Goal: Task Accomplishment & Management: Manage account settings

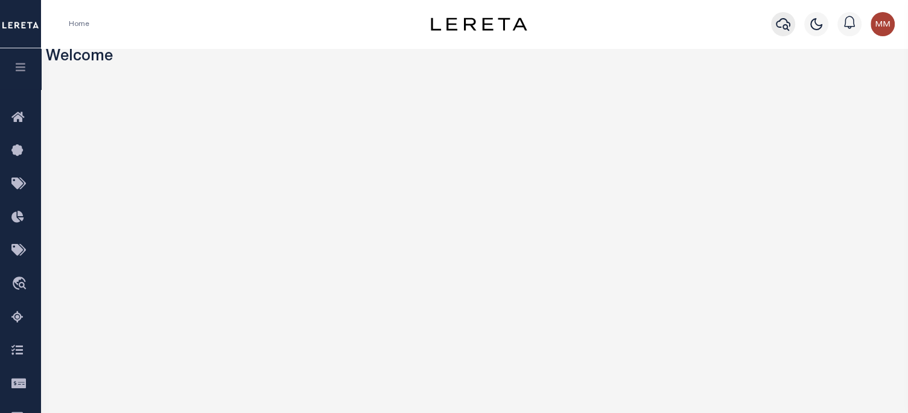
click at [679, 28] on icon "button" at bounding box center [783, 24] width 14 height 14
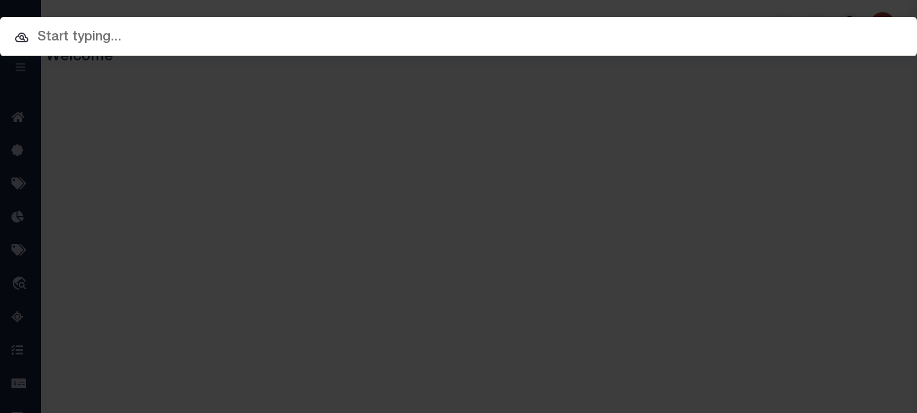
click at [454, 34] on input "text" at bounding box center [458, 37] width 917 height 21
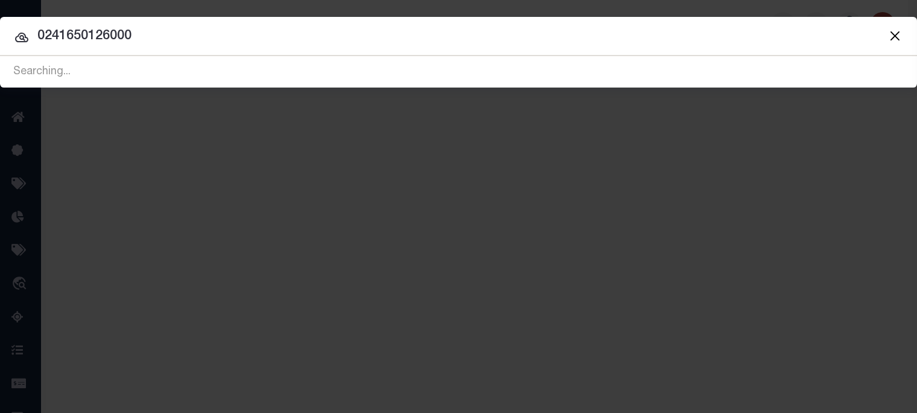
type input "0241650126000"
drag, startPoint x: 147, startPoint y: 32, endPoint x: -529, endPoint y: 15, distance: 676.6
click at [0, 15] on html "Home Profile" at bounding box center [458, 320] width 917 height 640
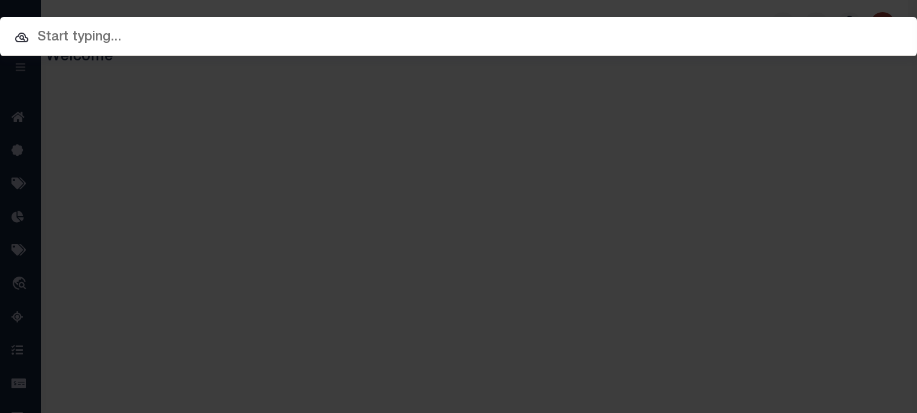
click at [95, 22] on div at bounding box center [458, 36] width 917 height 39
click at [89, 32] on input "text" at bounding box center [458, 37] width 917 height 21
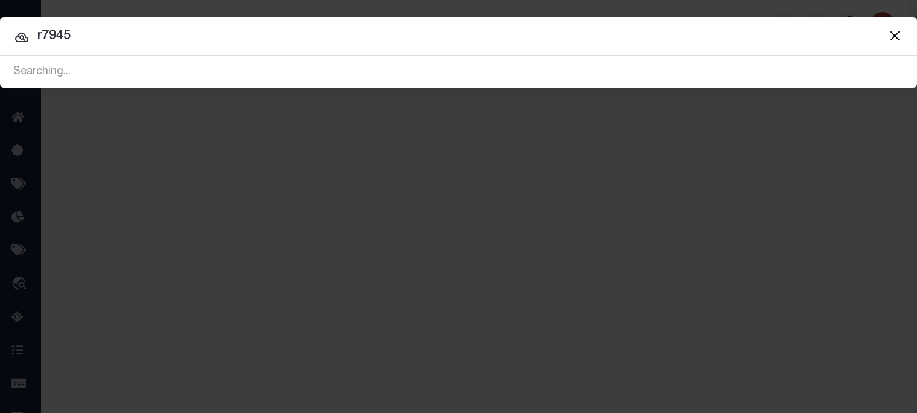
type input "r7945"
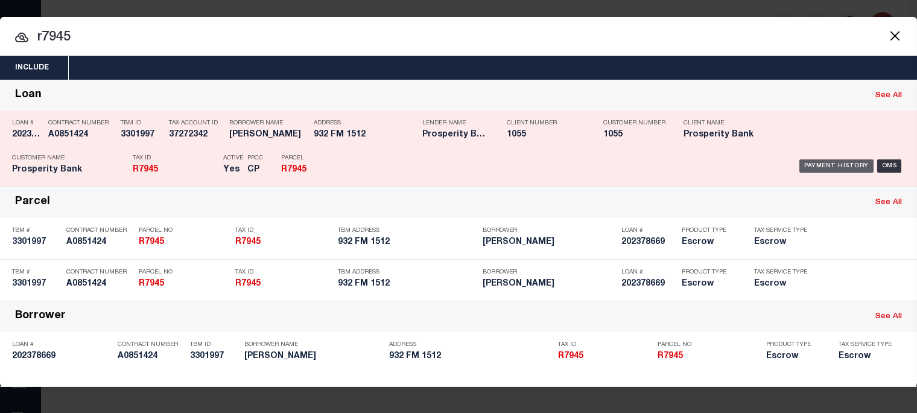
click at [679, 162] on div "Payment History" at bounding box center [836, 165] width 74 height 13
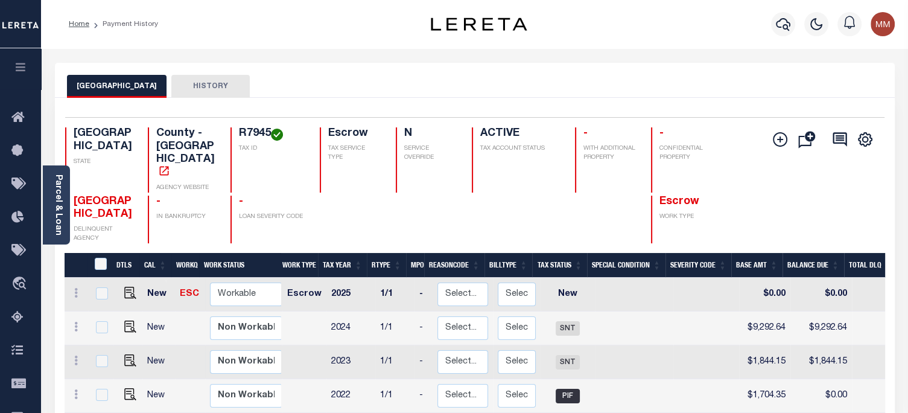
click at [57, 199] on link "Parcel & Loan" at bounding box center [58, 204] width 8 height 61
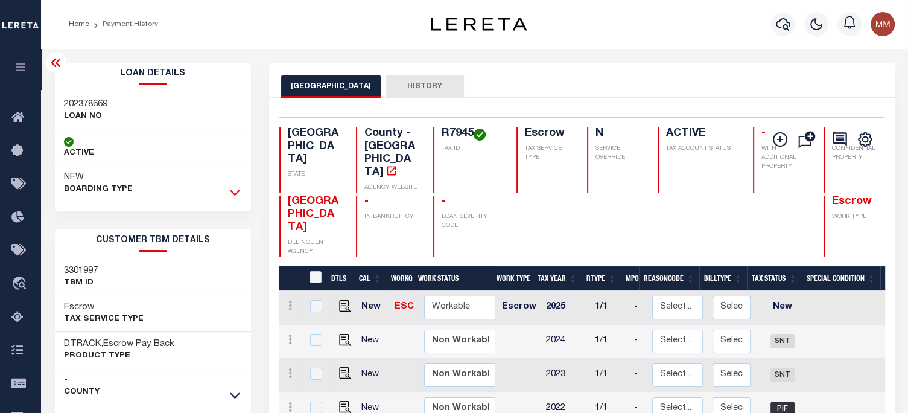
click at [234, 189] on icon at bounding box center [235, 192] width 10 height 13
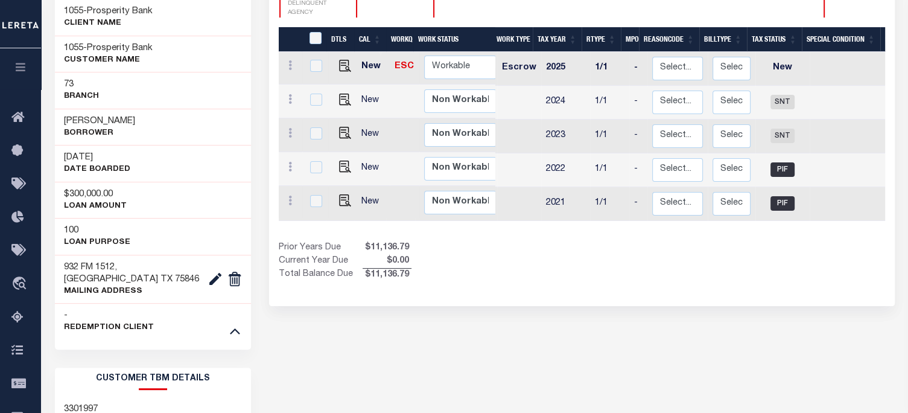
scroll to position [241, 0]
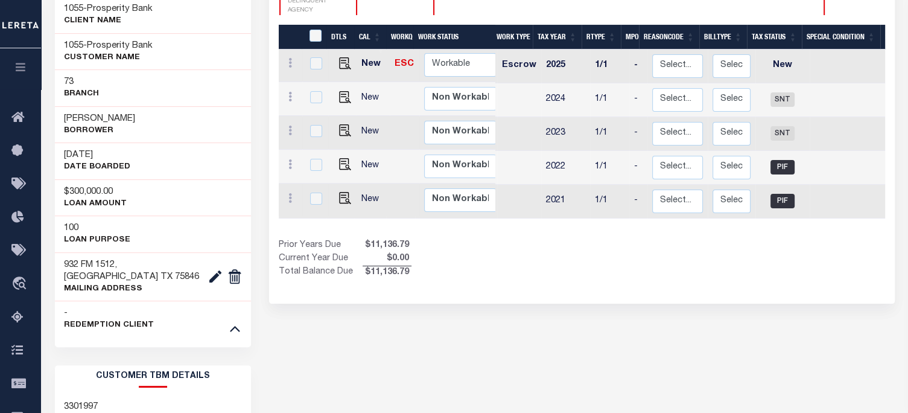
drag, startPoint x: 520, startPoint y: 229, endPoint x: 656, endPoint y: 225, distance: 136.4
click at [656, 225] on div "DTLS CAL WorkQ Work Status Work Type Tax Year RType MPO ReasonCode BillType Tax…" at bounding box center [582, 152] width 606 height 255
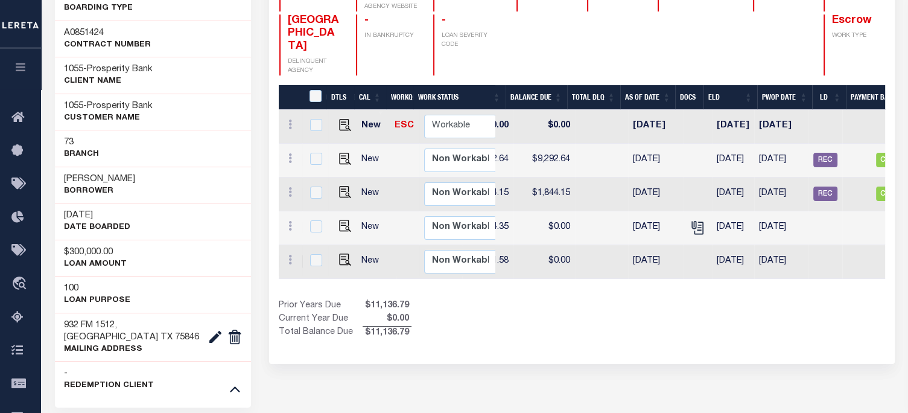
scroll to position [12, 0]
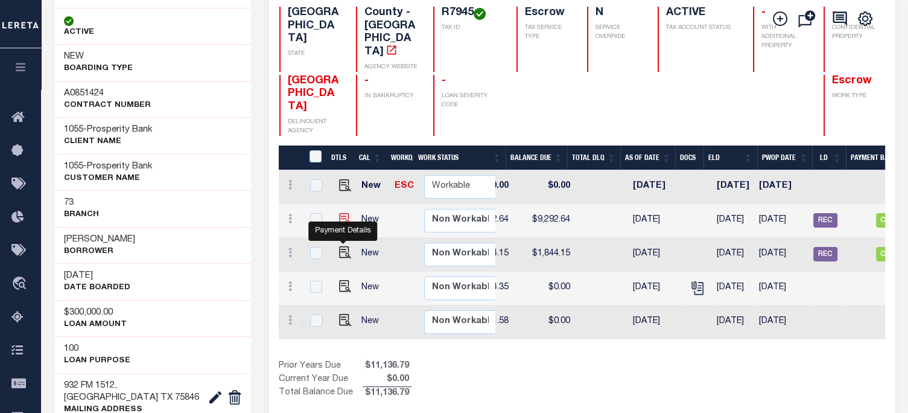
click at [340, 224] on img "" at bounding box center [345, 219] width 12 height 12
checkbox input "true"
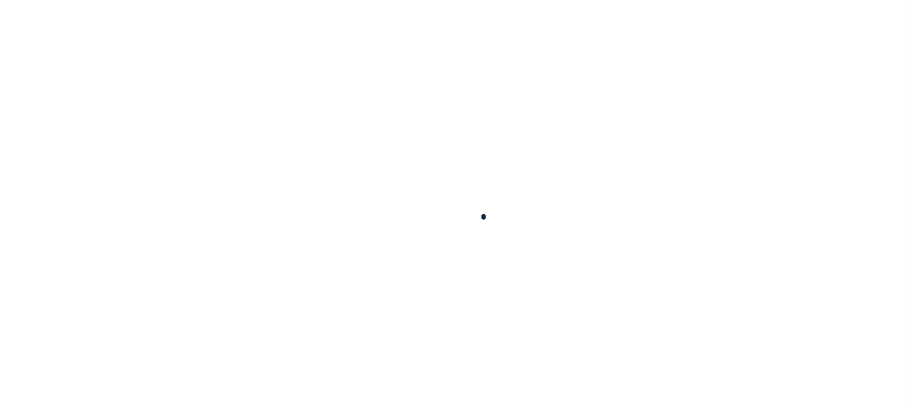
checkbox input "false"
type input "10/15/2024"
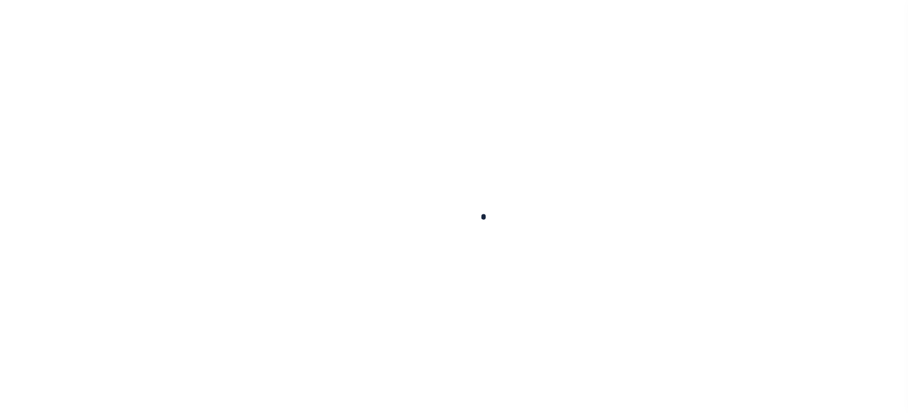
type input "$9,292.64"
type input "$0"
type input "$9,292.64"
select select "SNT"
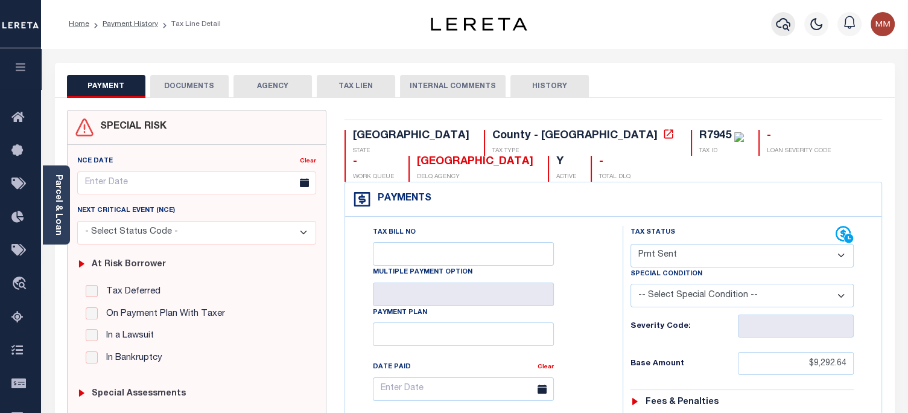
click at [784, 26] on icon "button" at bounding box center [783, 24] width 14 height 14
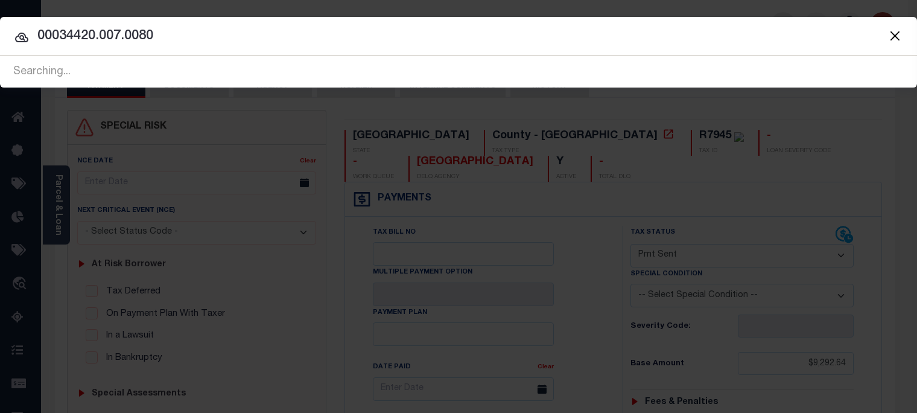
type input "00034420.007.0080"
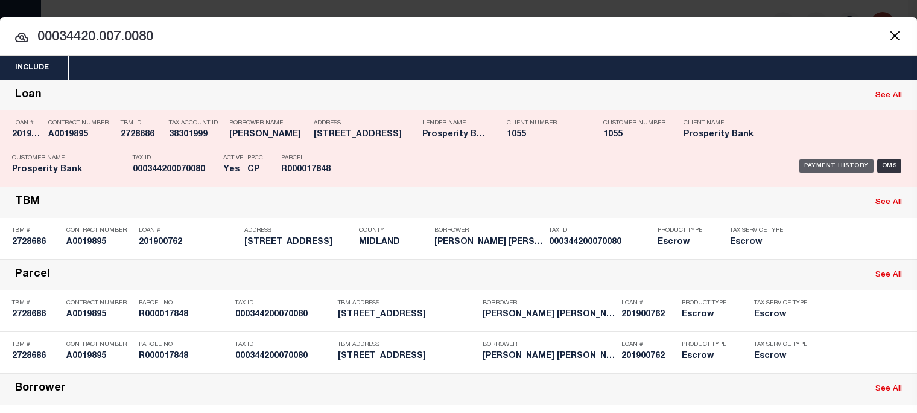
click at [828, 162] on div "Payment History" at bounding box center [836, 165] width 74 height 13
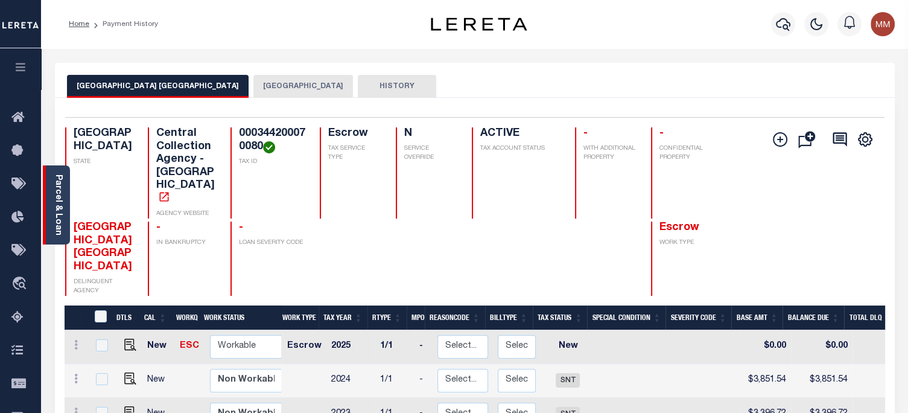
click at [60, 187] on link "Parcel & Loan" at bounding box center [58, 204] width 8 height 61
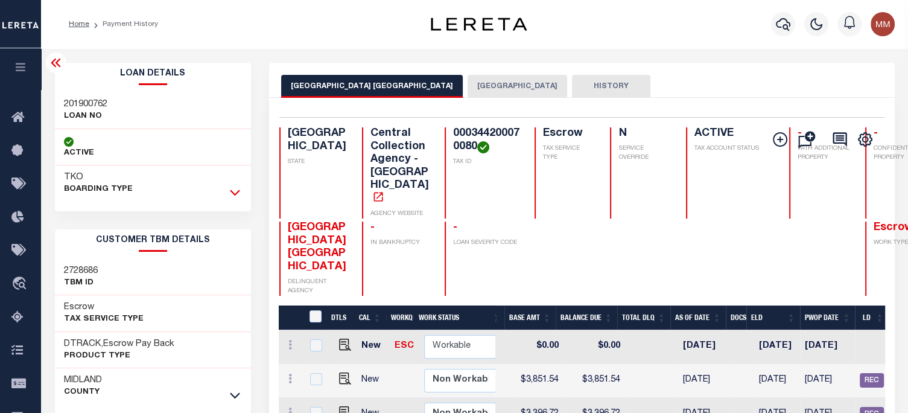
click at [234, 189] on icon at bounding box center [235, 192] width 10 height 13
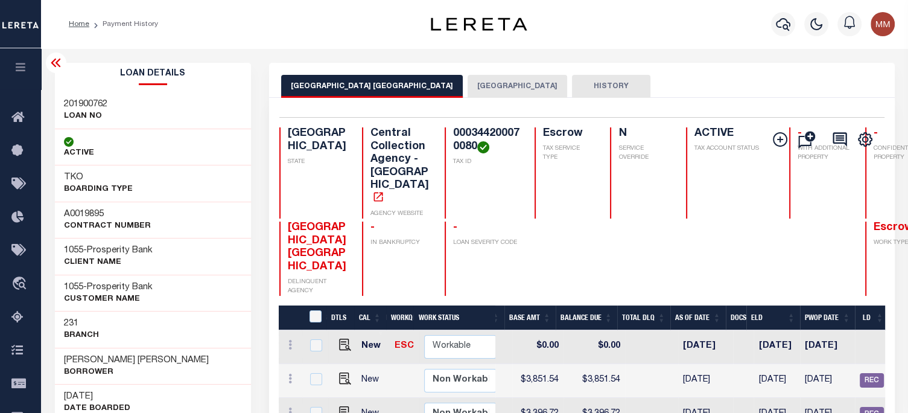
scroll to position [0, 442]
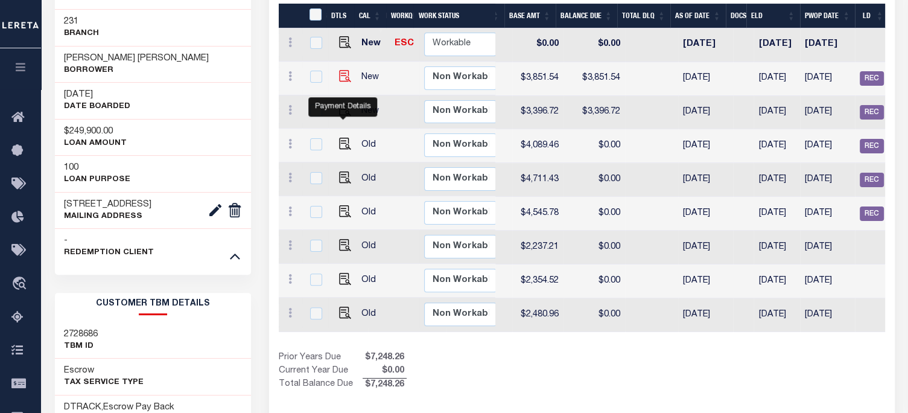
click at [346, 82] on img "" at bounding box center [345, 76] width 12 height 12
checkbox input "true"
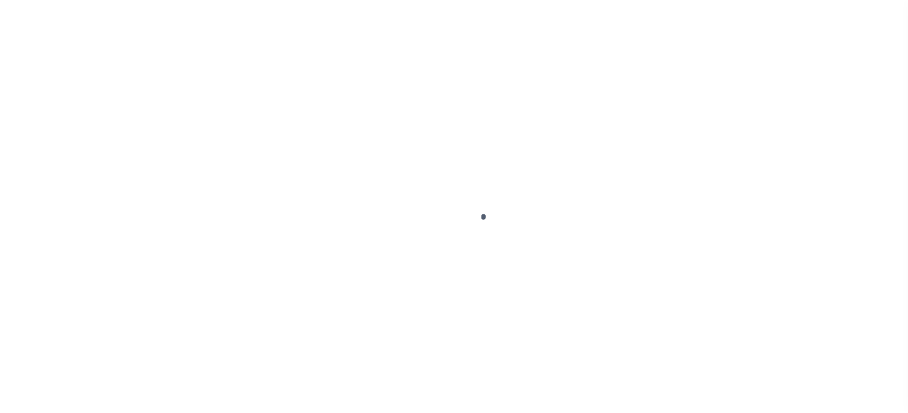
select select "SNT"
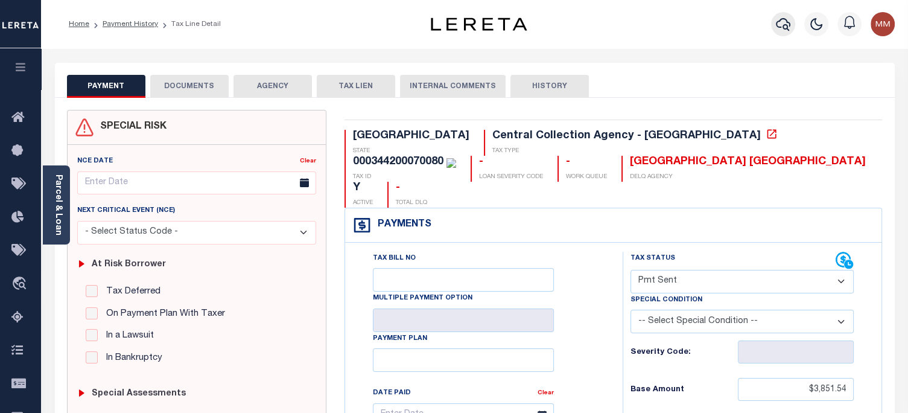
click at [781, 22] on icon "button" at bounding box center [783, 24] width 14 height 14
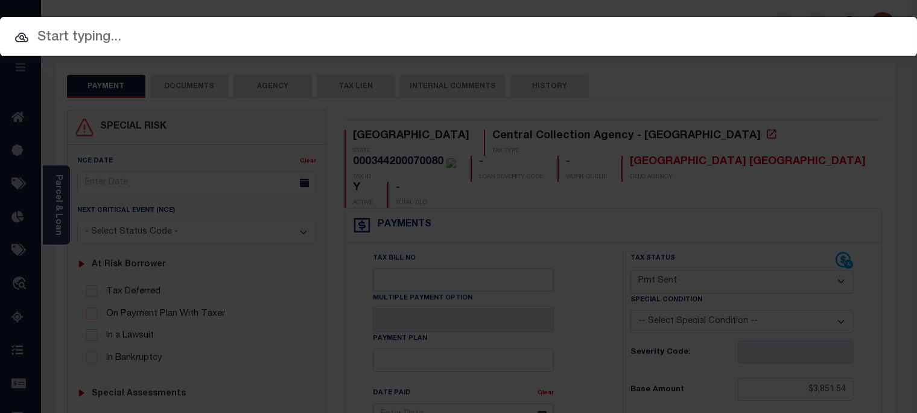
click at [491, 50] on div at bounding box center [458, 36] width 917 height 39
click at [496, 37] on input "text" at bounding box center [458, 37] width 917 height 21
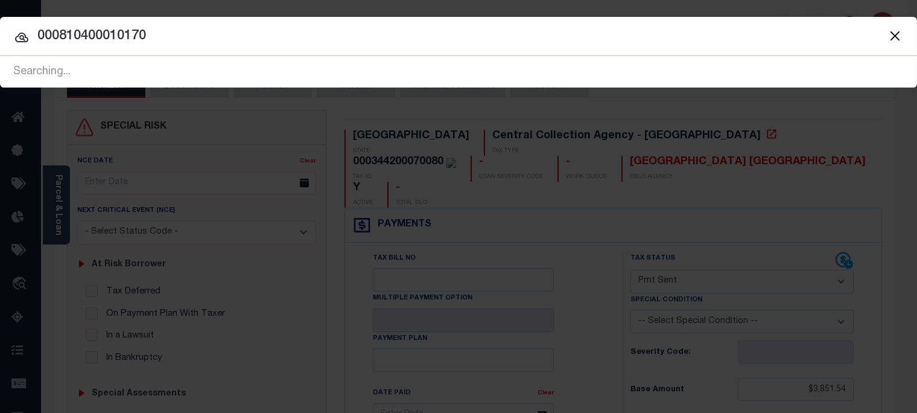
type input "000810400010170"
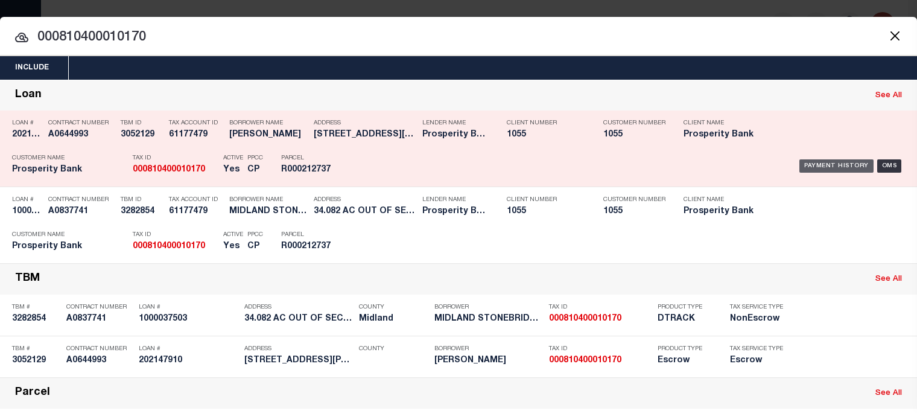
click at [810, 164] on div "Payment History" at bounding box center [836, 165] width 74 height 13
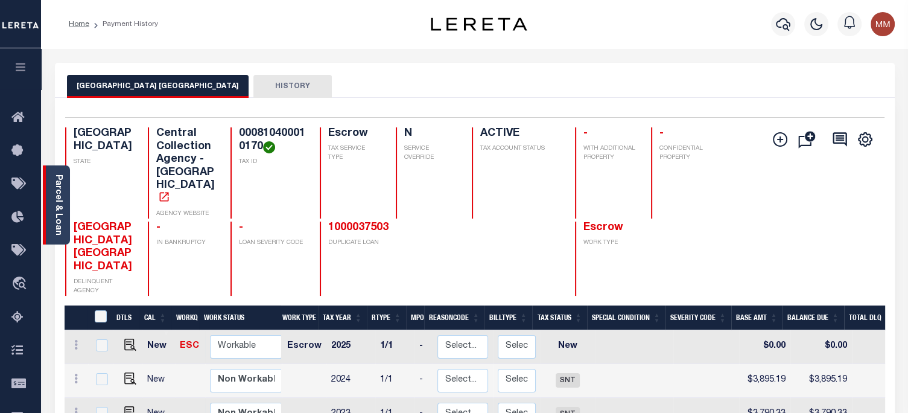
click at [57, 199] on link "Parcel & Loan" at bounding box center [58, 204] width 8 height 61
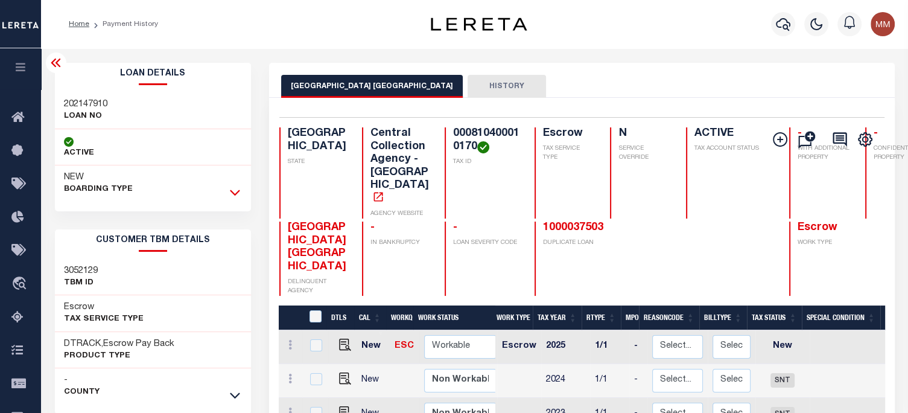
click at [234, 194] on icon at bounding box center [235, 193] width 10 height 6
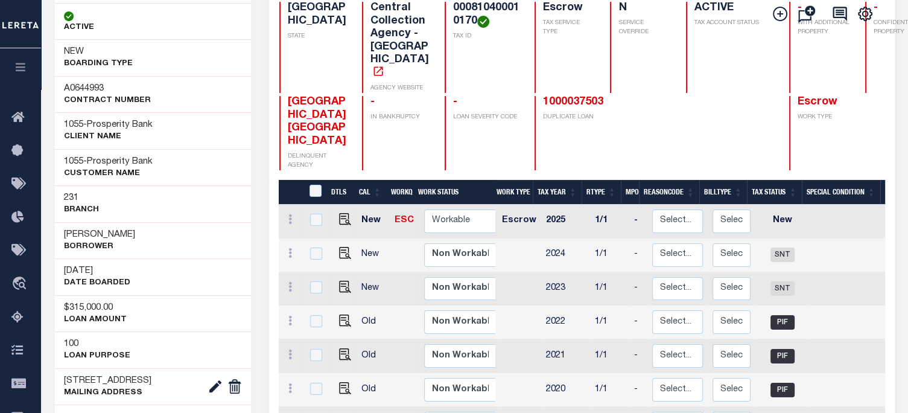
scroll to position [181, 0]
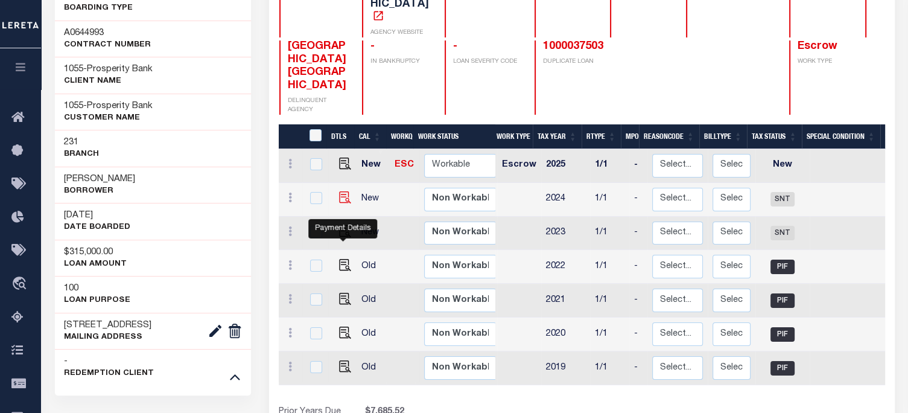
click at [341, 203] on img "" at bounding box center [345, 197] width 12 height 12
checkbox input "true"
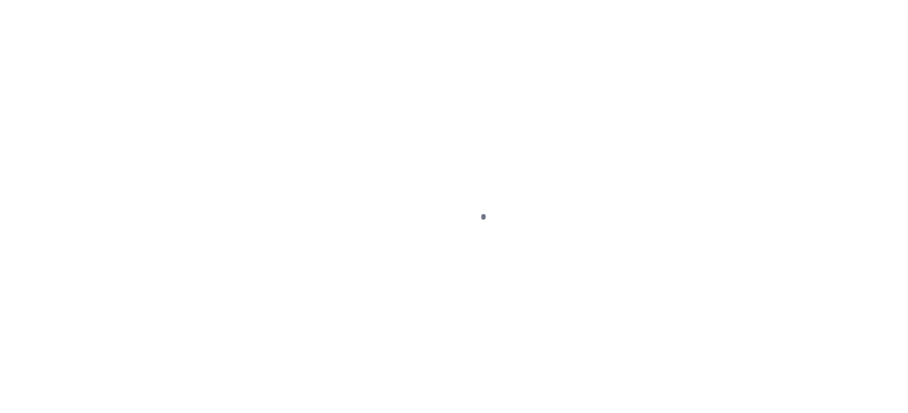
select select "SNT"
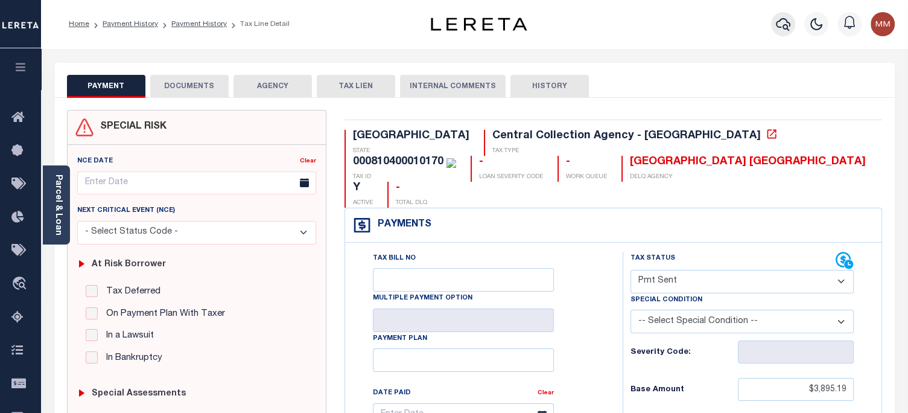
click at [778, 25] on icon "button" at bounding box center [783, 24] width 14 height 14
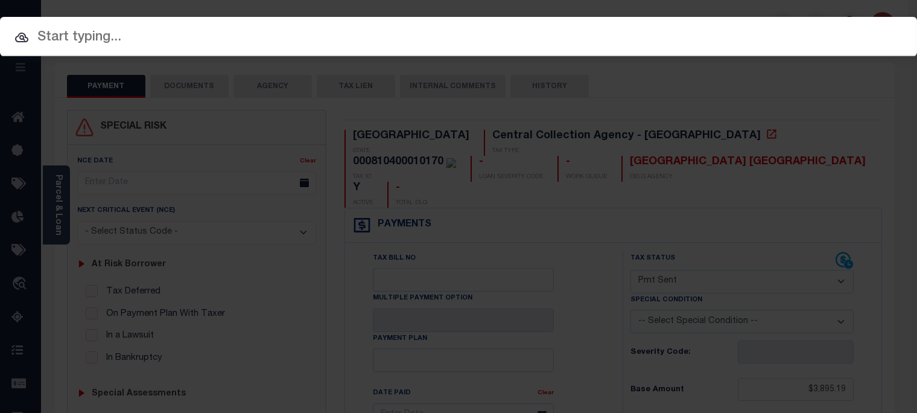
click at [396, 45] on input "text" at bounding box center [458, 37] width 917 height 21
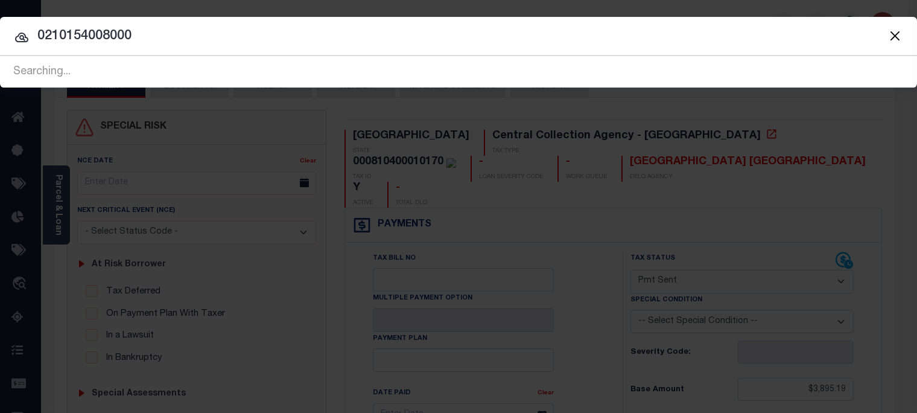
type input "02101540080000"
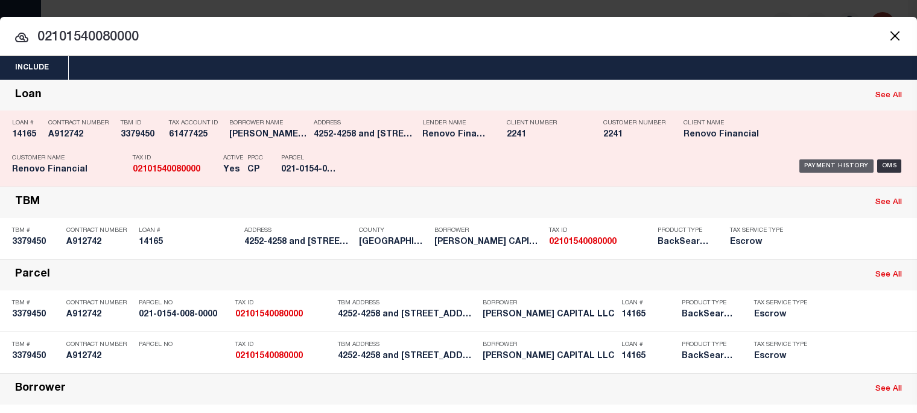
click at [821, 162] on div "Payment History" at bounding box center [836, 165] width 74 height 13
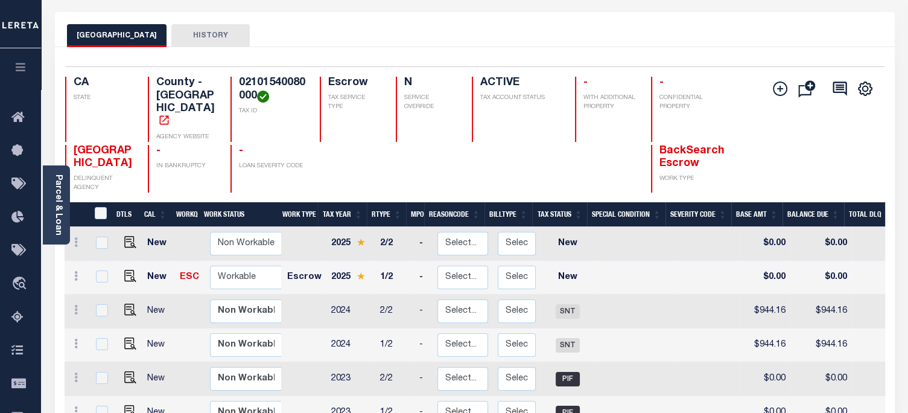
scroll to position [181, 0]
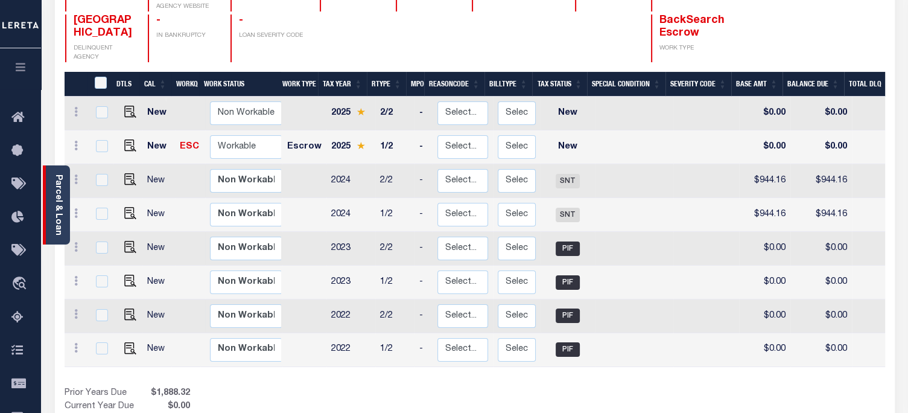
click at [56, 202] on link "Parcel & Loan" at bounding box center [58, 204] width 8 height 61
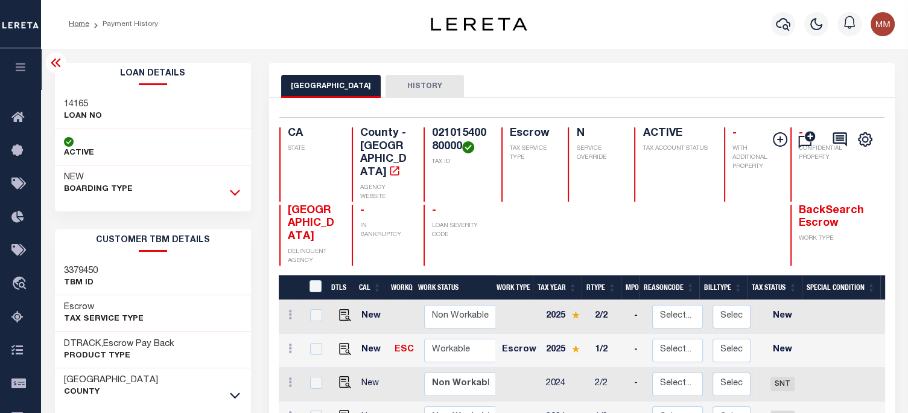
click at [234, 195] on icon at bounding box center [235, 193] width 10 height 6
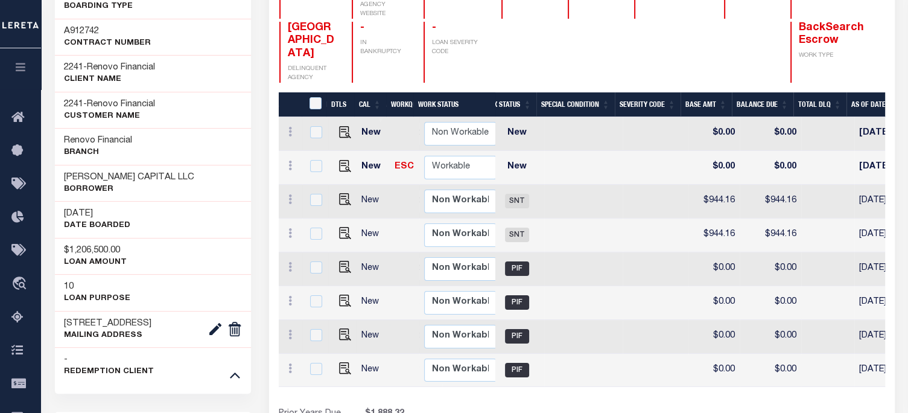
scroll to position [181, 0]
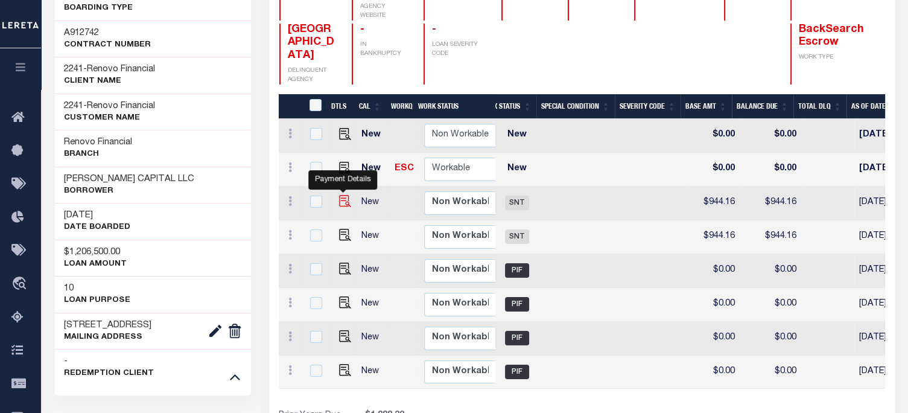
click at [340, 195] on img "" at bounding box center [345, 201] width 12 height 12
checkbox input "true"
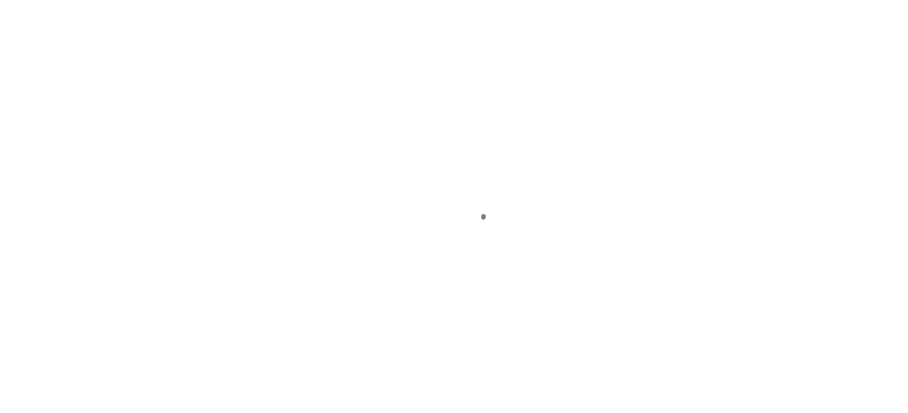
select select "SNT"
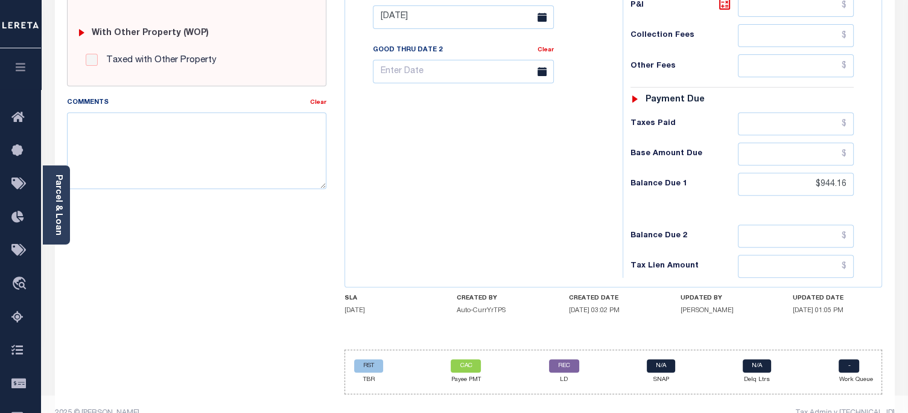
scroll to position [497, 0]
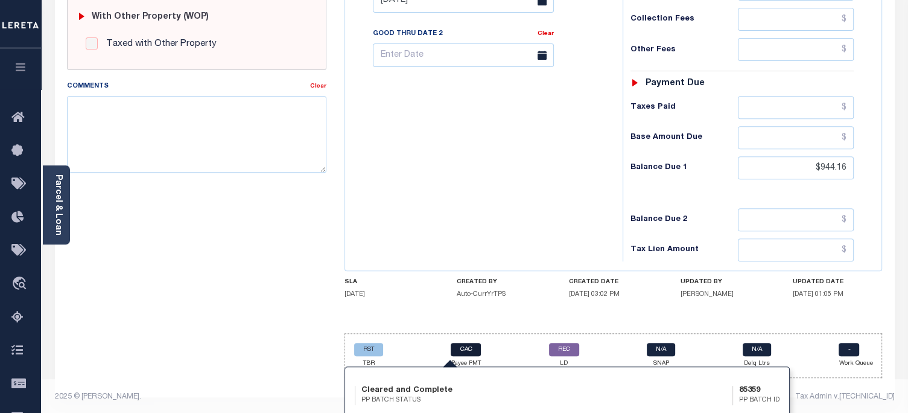
click at [472, 346] on link "CAC" at bounding box center [466, 349] width 30 height 13
click at [25, 65] on icon "button" at bounding box center [21, 67] width 14 height 11
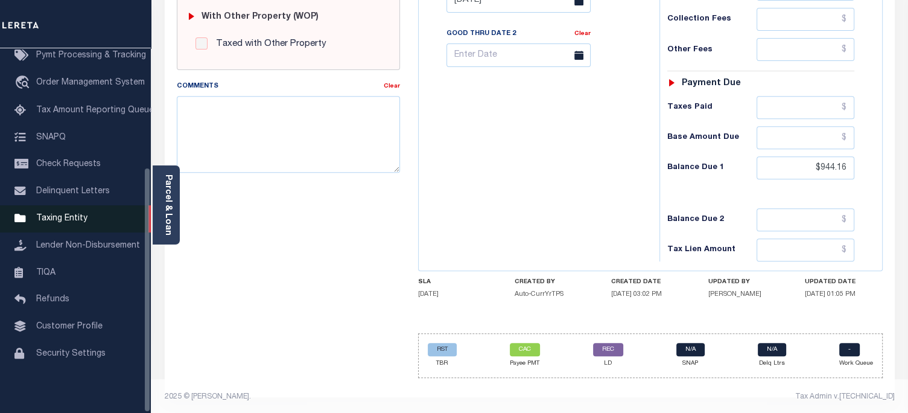
scroll to position [177, 0]
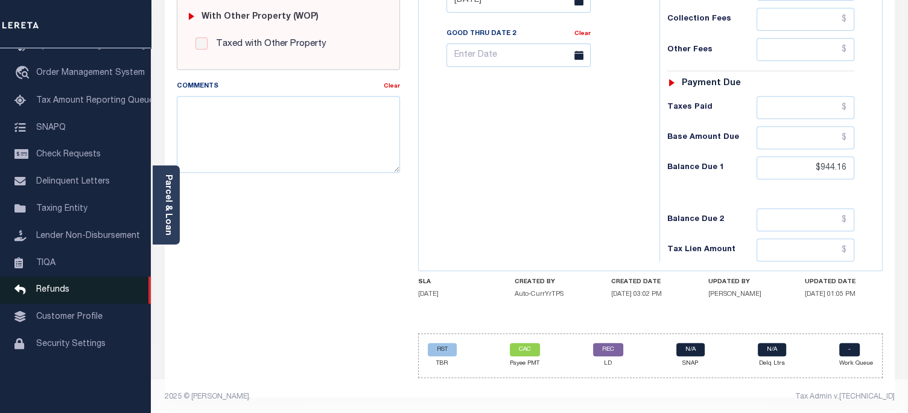
click at [39, 294] on span "Refunds" at bounding box center [52, 289] width 33 height 8
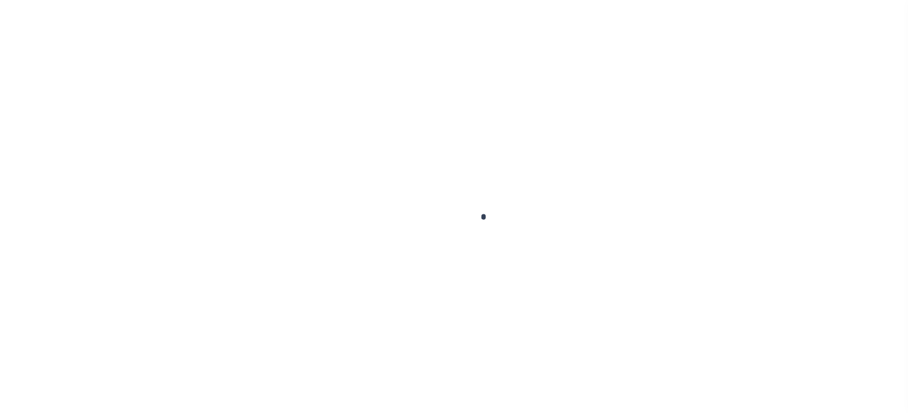
select select "CAC"
type input "[DATE]"
type input "$78,106.17"
select select "CHK"
type input "49632"
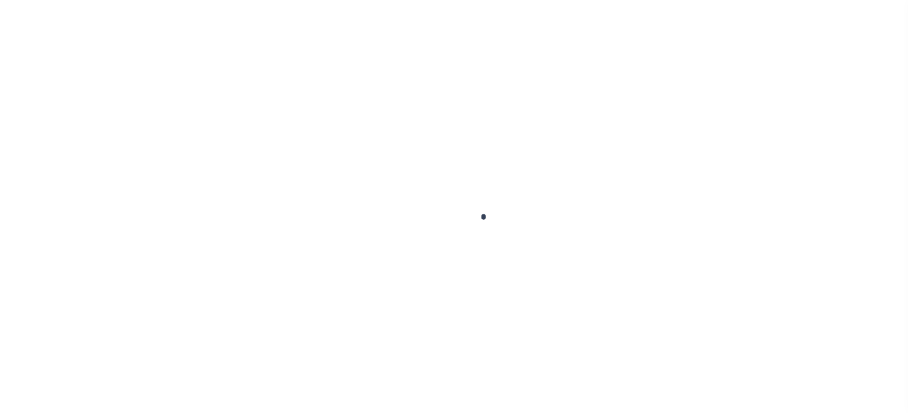
select select "[PERSON_NAME]"
checkbox input "true"
select select "USS"
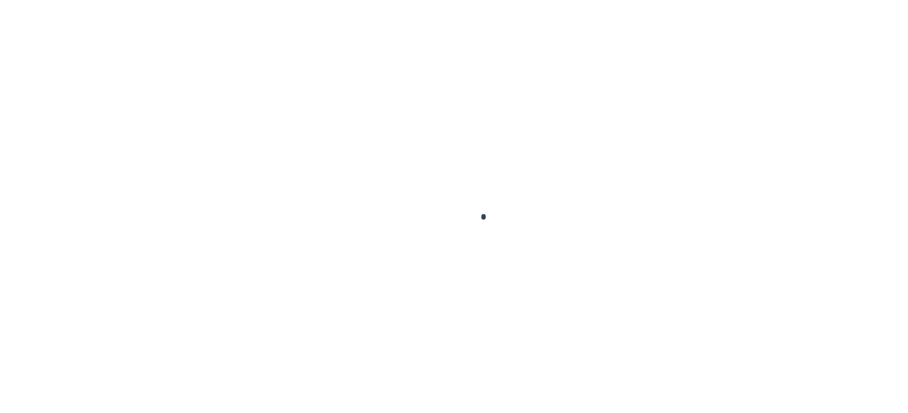
type input "[DATE]"
type input "$9.85"
type input "9205590111312635094451"
type input "Delivered, PO Box"
type input "[DATE]"
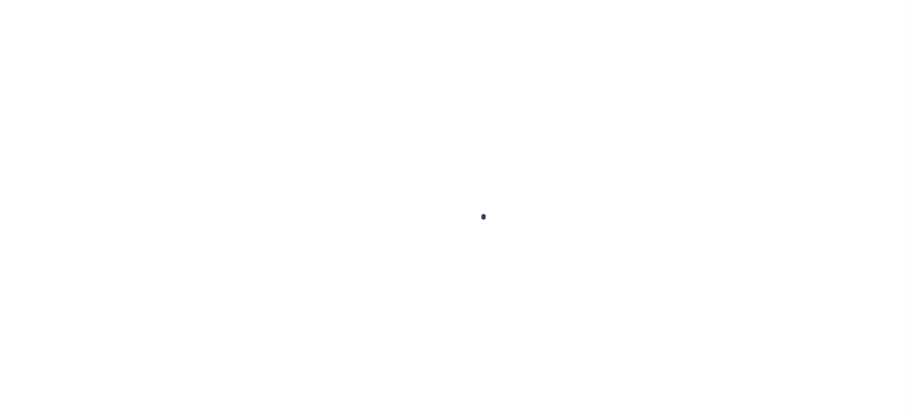
type input "2"
radio input "true"
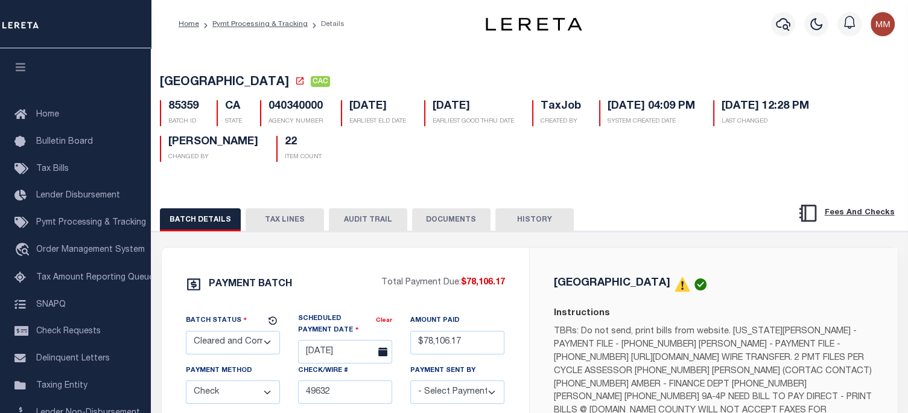
click at [279, 224] on button "TAX LINES" at bounding box center [285, 219] width 78 height 23
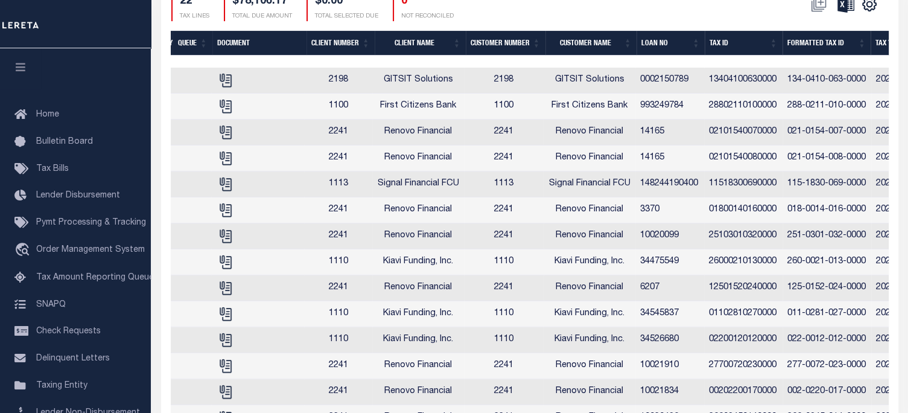
scroll to position [0, 267]
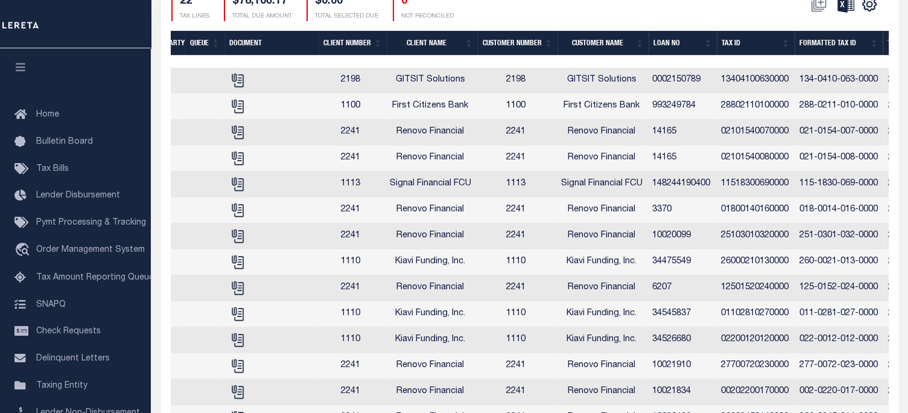
click at [668, 46] on th "Loan No" at bounding box center [683, 43] width 68 height 25
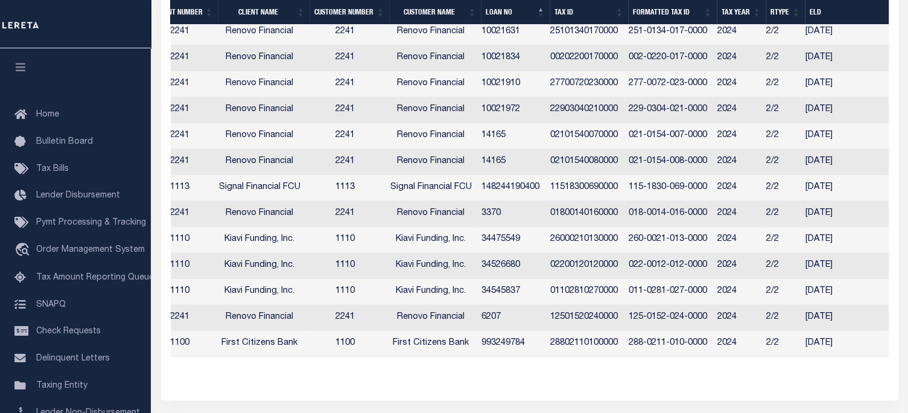
scroll to position [0, 472]
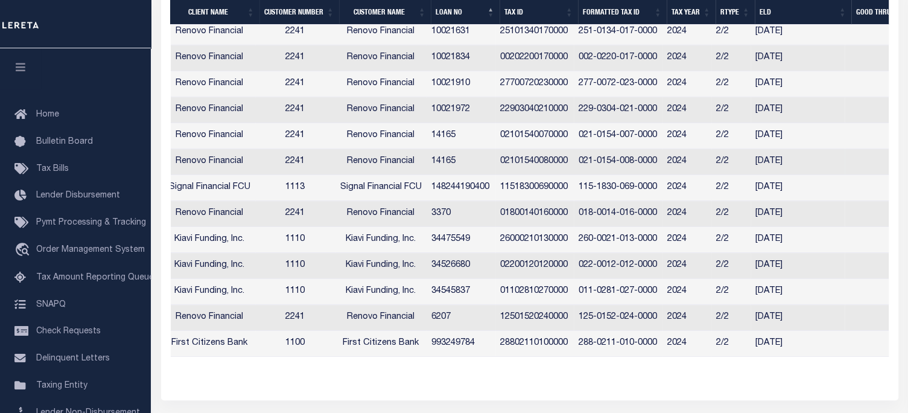
click at [618, 171] on td "021-0154-008-0000" at bounding box center [618, 162] width 89 height 26
checkbox input "true"
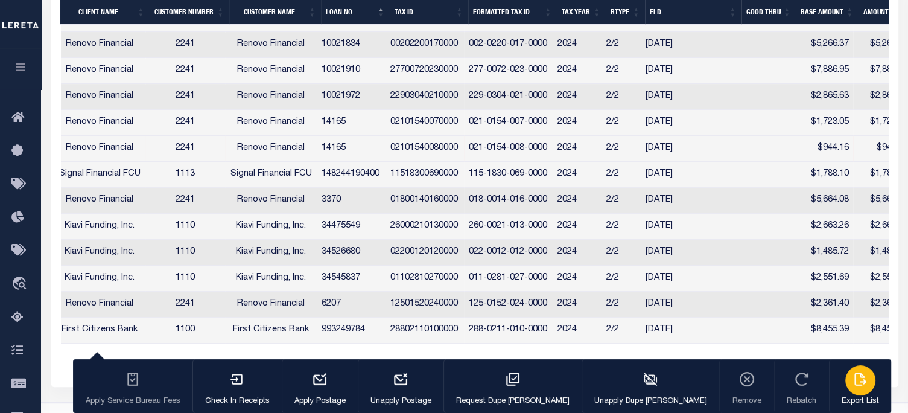
click at [853, 383] on icon "button" at bounding box center [861, 379] width 16 height 16
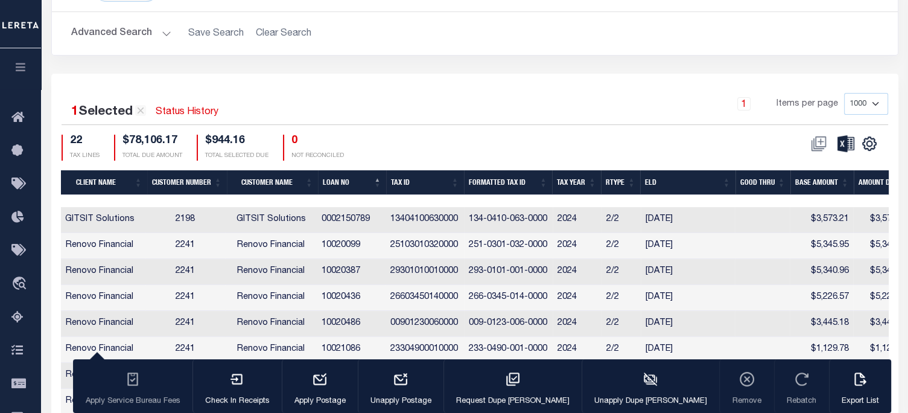
scroll to position [0, 0]
